Goal: Navigation & Orientation: Find specific page/section

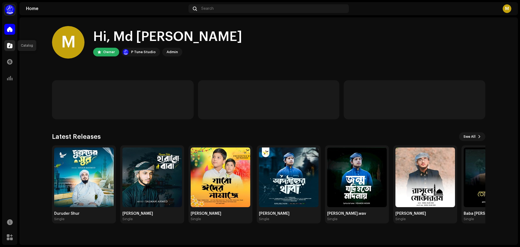
click at [11, 47] on span at bounding box center [9, 45] width 5 height 4
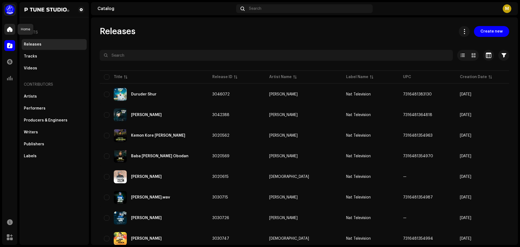
click at [10, 32] on div at bounding box center [9, 29] width 11 height 11
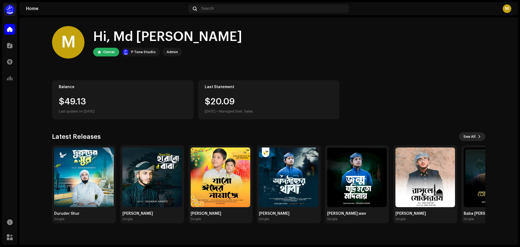
click at [479, 137] on span at bounding box center [479, 136] width 3 height 4
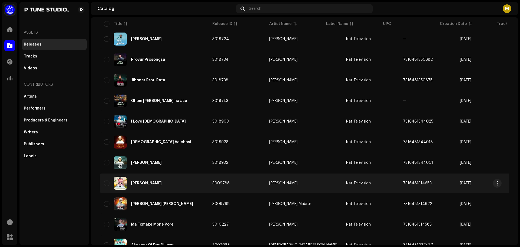
scroll to position [350, 0]
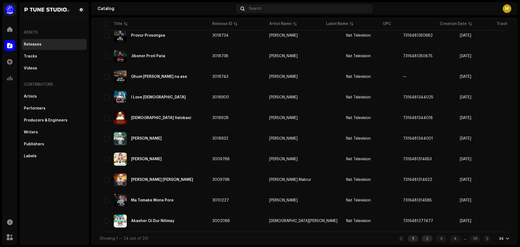
click at [422, 241] on div "2" at bounding box center [427, 238] width 11 height 7
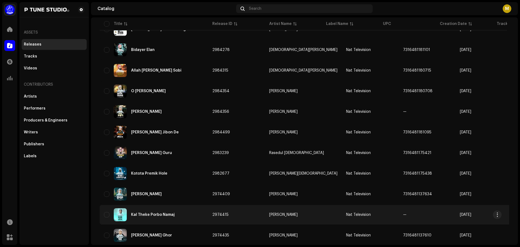
scroll to position [350, 0]
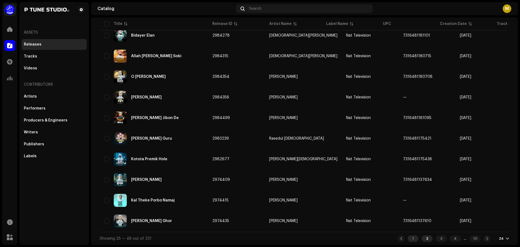
click at [408, 238] on div "1" at bounding box center [413, 238] width 11 height 7
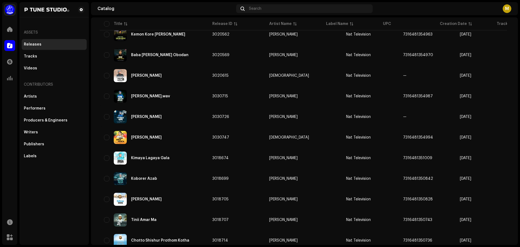
scroll to position [350, 0]
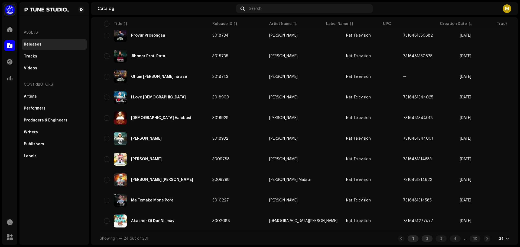
click at [422, 239] on div "2" at bounding box center [427, 238] width 11 height 7
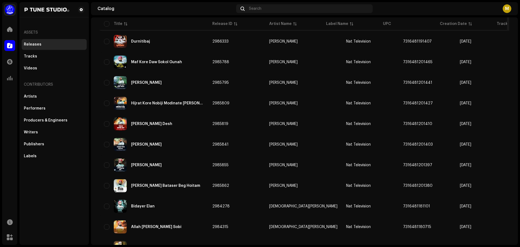
scroll to position [181, 0]
